Goal: Navigation & Orientation: Find specific page/section

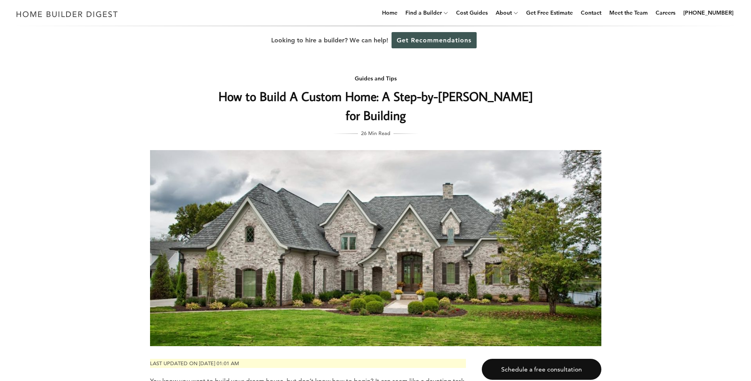
drag, startPoint x: 312, startPoint y: 124, endPoint x: 289, endPoint y: 105, distance: 29.3
click at [313, 122] on h1 "How to Build A Custom Home: A Step-by-Step Guide for Building" at bounding box center [376, 106] width 316 height 38
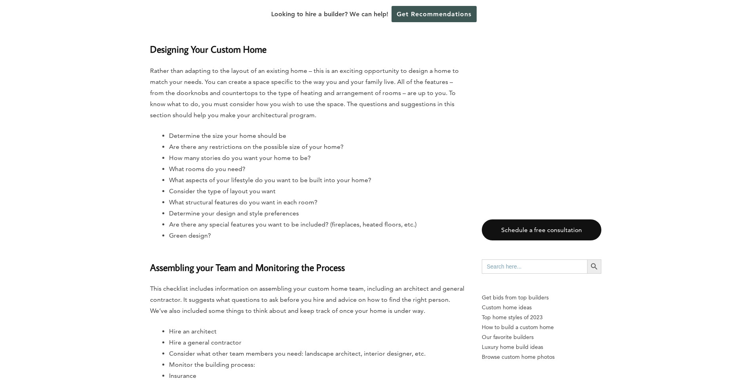
scroll to position [515, 0]
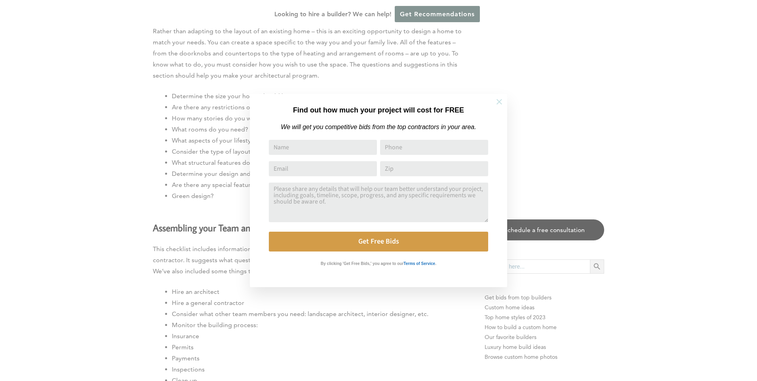
click at [496, 103] on icon at bounding box center [499, 101] width 9 height 9
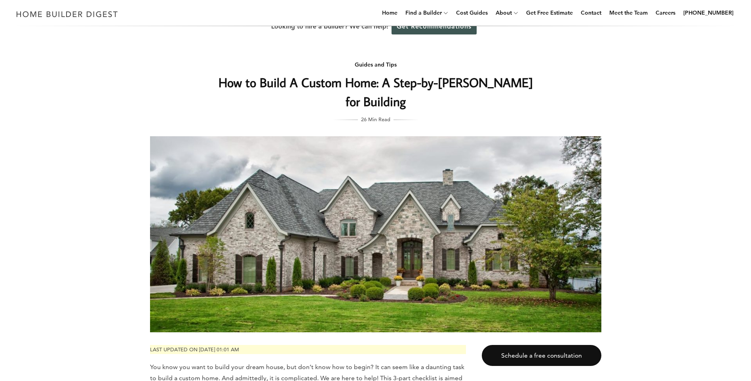
scroll to position [0, 0]
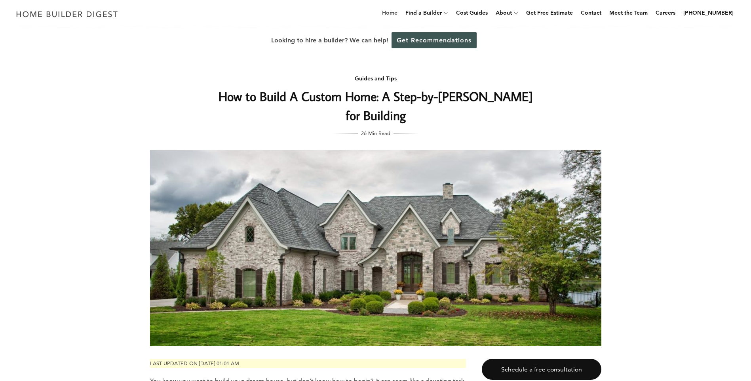
click at [399, 10] on link "Home" at bounding box center [390, 12] width 22 height 25
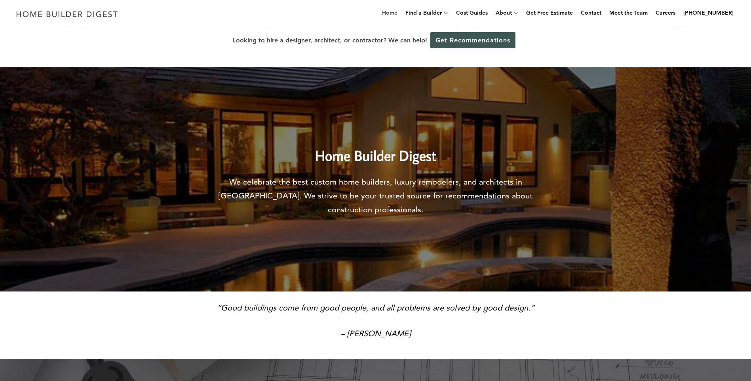
click at [398, 14] on link "Home" at bounding box center [390, 12] width 22 height 25
click at [397, 13] on link "Home" at bounding box center [390, 12] width 22 height 25
click at [509, 10] on link "About" at bounding box center [502, 12] width 19 height 25
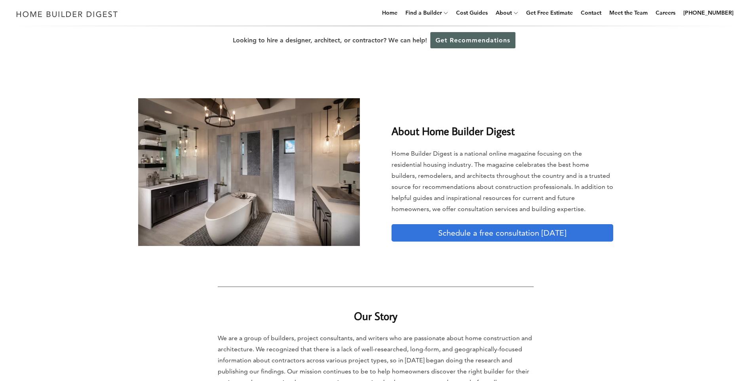
click at [442, 43] on link "Get Recommendations" at bounding box center [473, 40] width 85 height 16
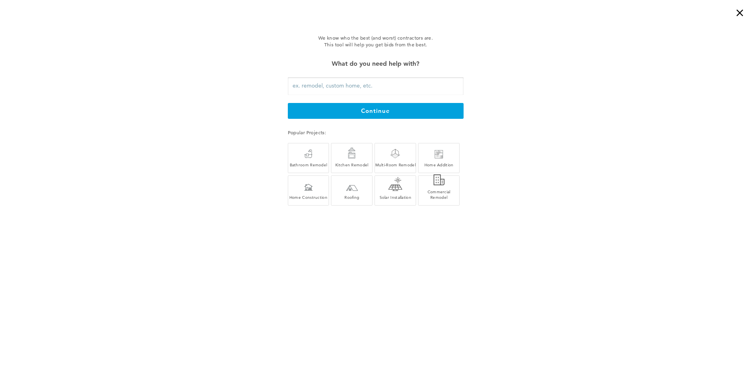
click at [740, 13] on div "×" at bounding box center [744, 8] width 16 height 16
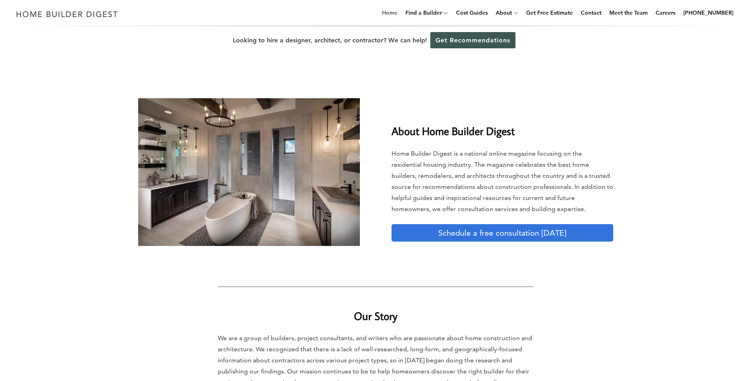
click at [398, 13] on link "Home" at bounding box center [390, 12] width 22 height 25
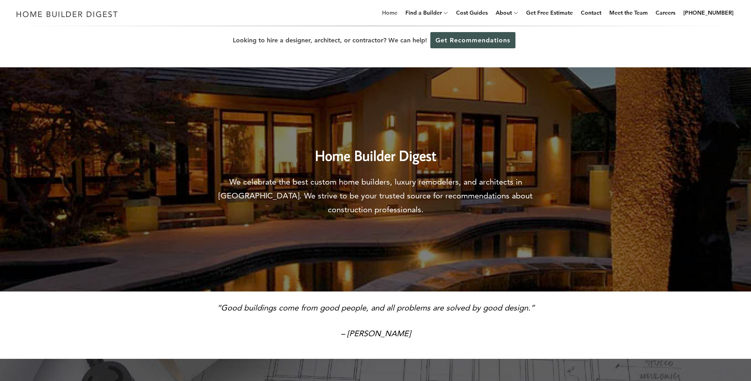
click at [398, 13] on link "Home" at bounding box center [390, 12] width 22 height 25
click at [18, 14] on img at bounding box center [67, 13] width 109 height 15
